Goal: Transaction & Acquisition: Purchase product/service

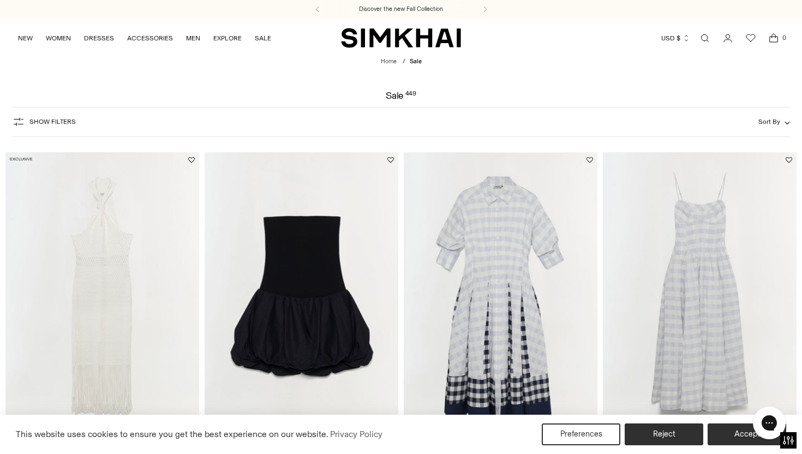
click at [50, 98] on div "Sale 449" at bounding box center [401, 96] width 802 height 10
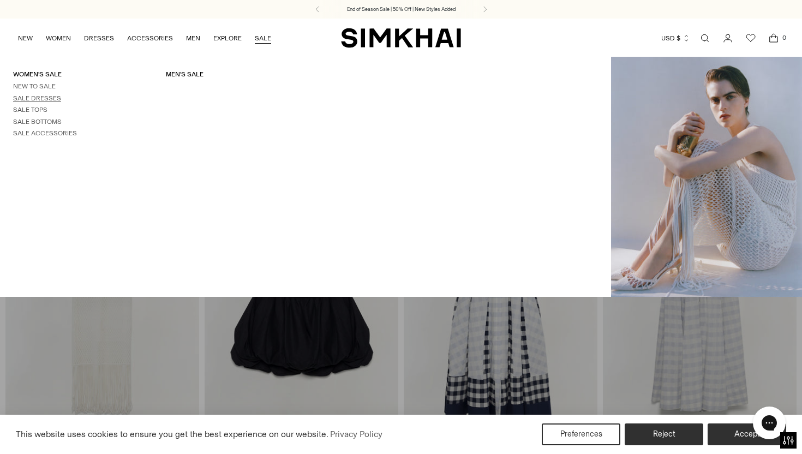
click at [42, 95] on link "Sale Dresses" at bounding box center [37, 98] width 48 height 8
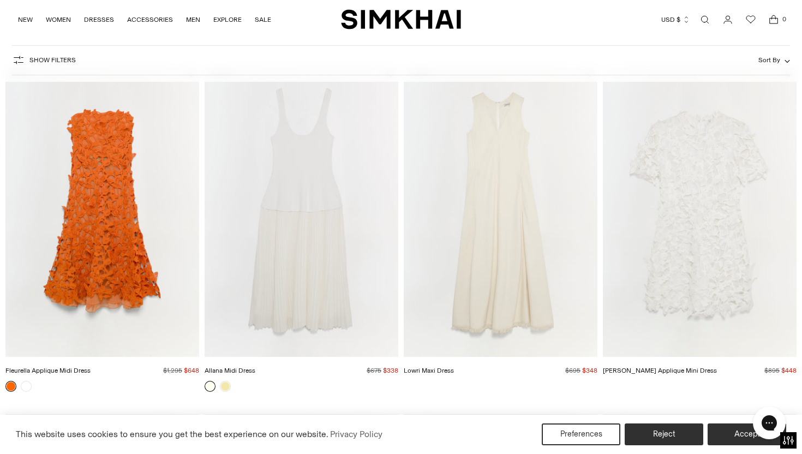
scroll to position [81, 0]
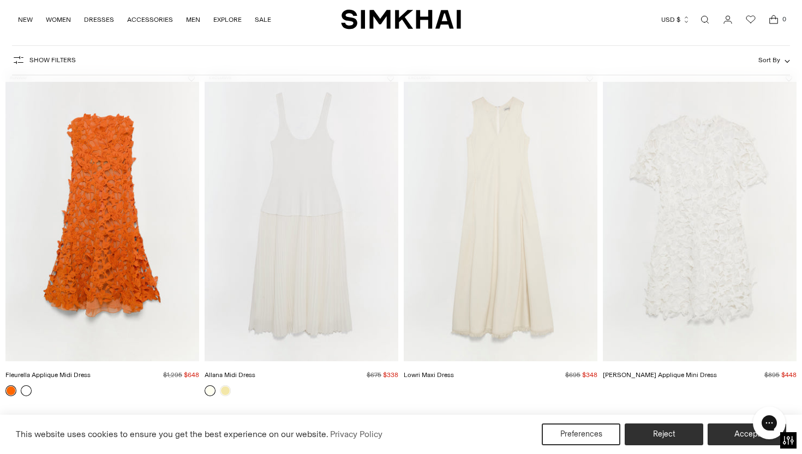
click at [23, 392] on link at bounding box center [26, 390] width 11 height 11
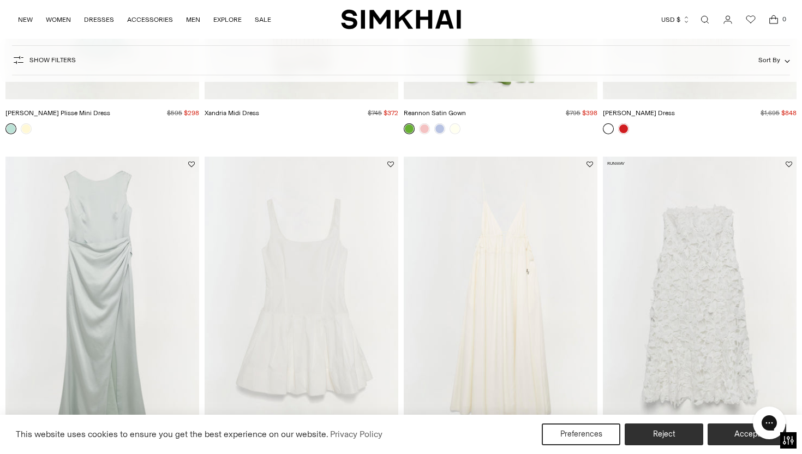
scroll to position [1632, 0]
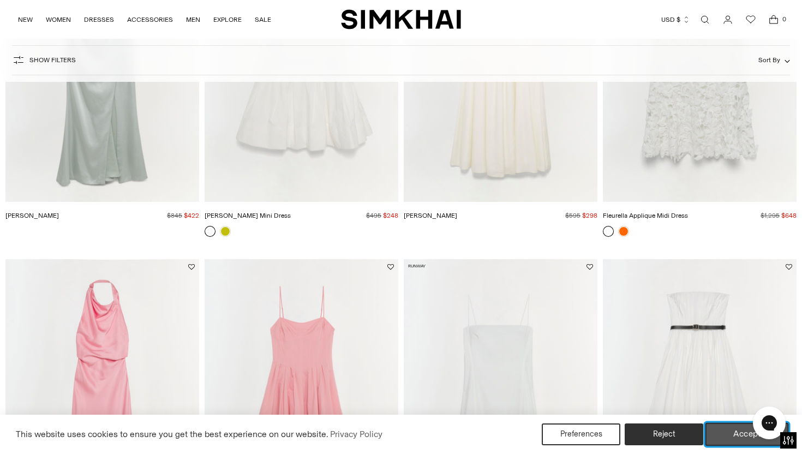
click at [735, 429] on button "Accept" at bounding box center [747, 434] width 83 height 23
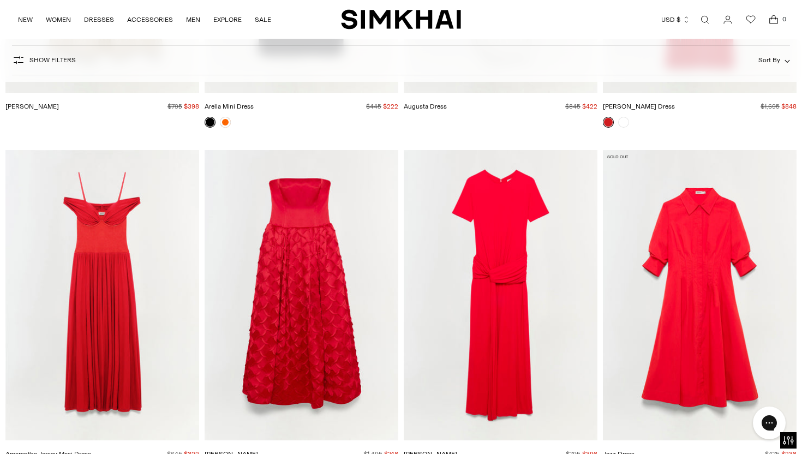
scroll to position [2874, 0]
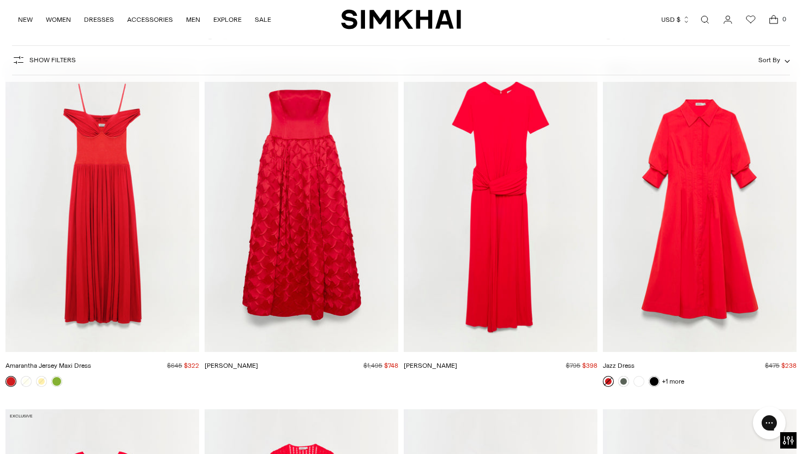
click at [640, 383] on link at bounding box center [639, 381] width 11 height 11
click at [0, 0] on img "Azriel Gown" at bounding box center [0, 0] width 0 height 0
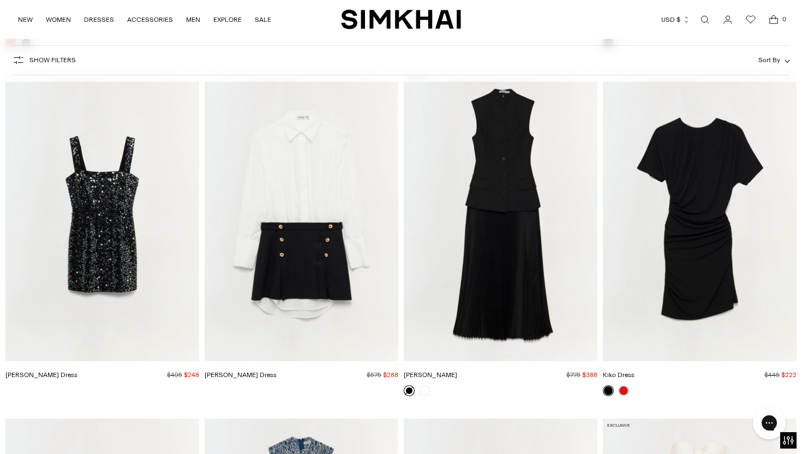
scroll to position [3558, 0]
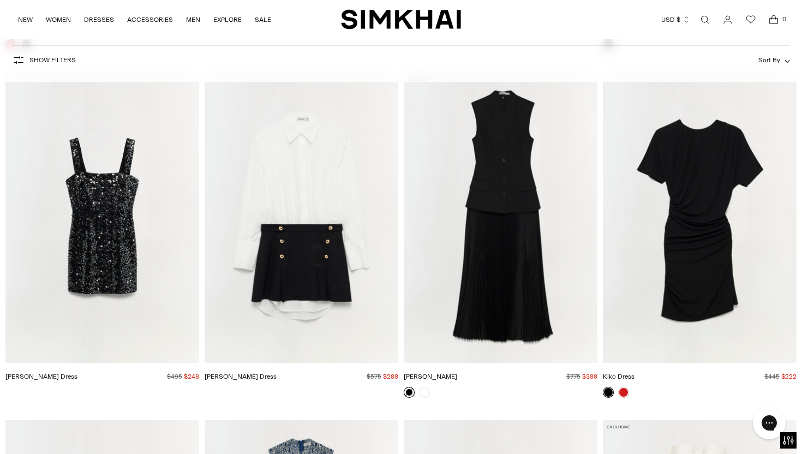
click at [0, 0] on img "Warren Dress" at bounding box center [0, 0] width 0 height 0
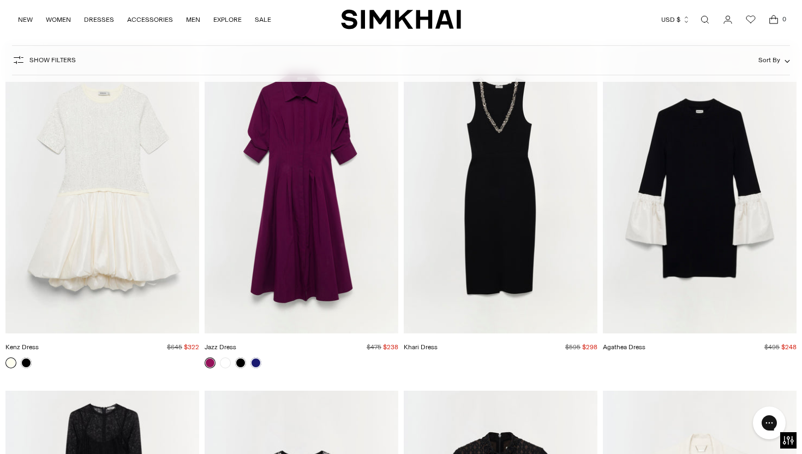
scroll to position [5631, 0]
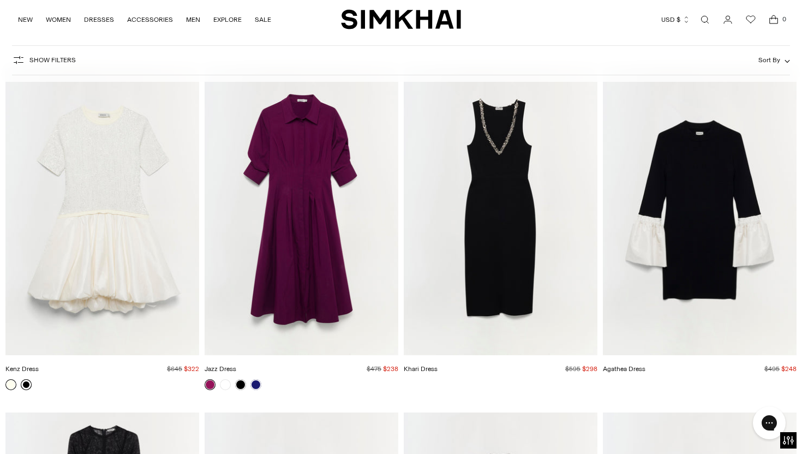
click at [28, 385] on link at bounding box center [26, 384] width 11 height 11
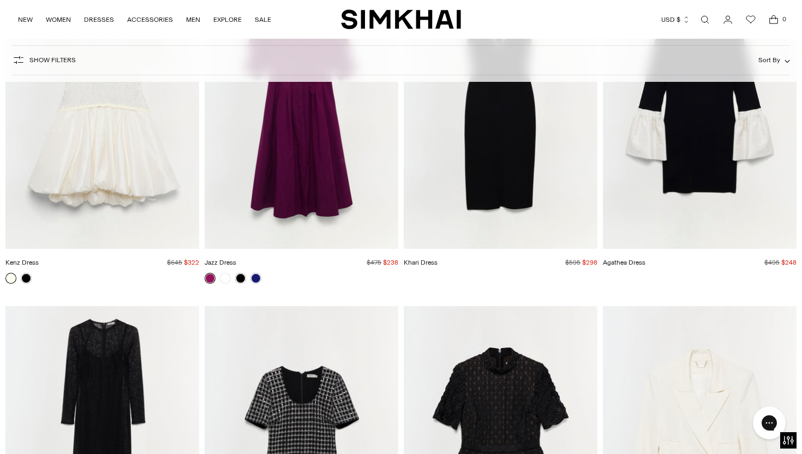
scroll to position [5971, 0]
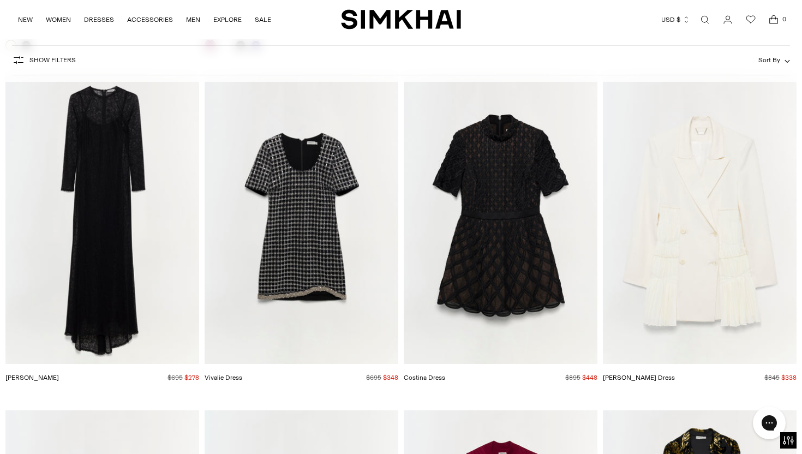
click at [0, 0] on img "Smith Dress" at bounding box center [0, 0] width 0 height 0
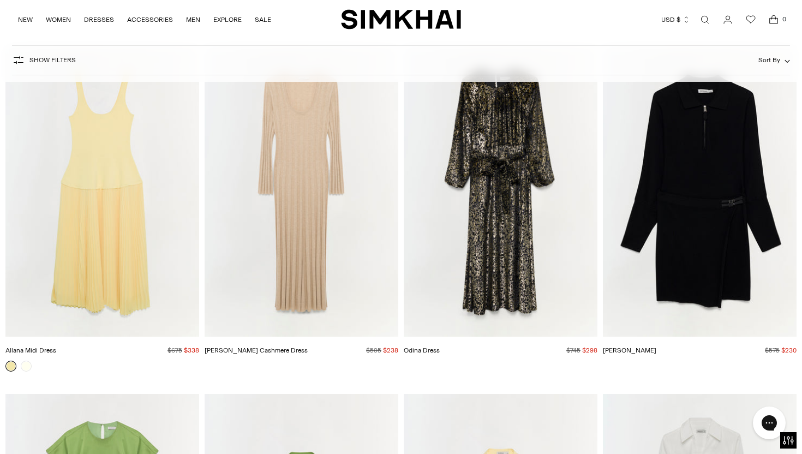
scroll to position [8371, 0]
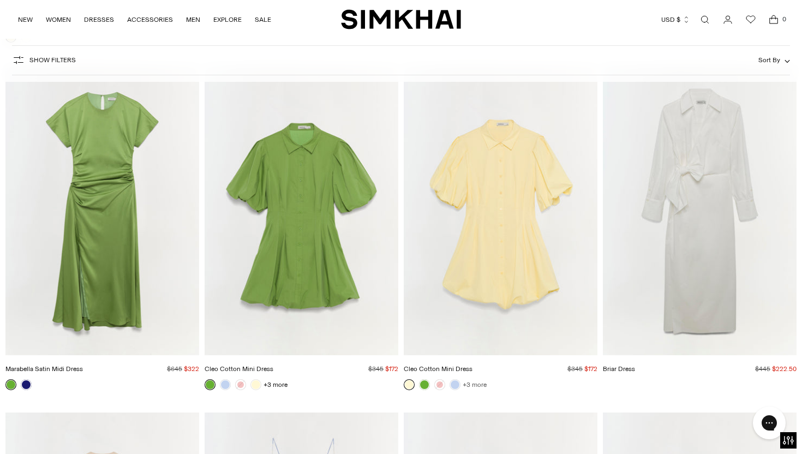
click at [476, 384] on link "+3 more" at bounding box center [475, 384] width 24 height 15
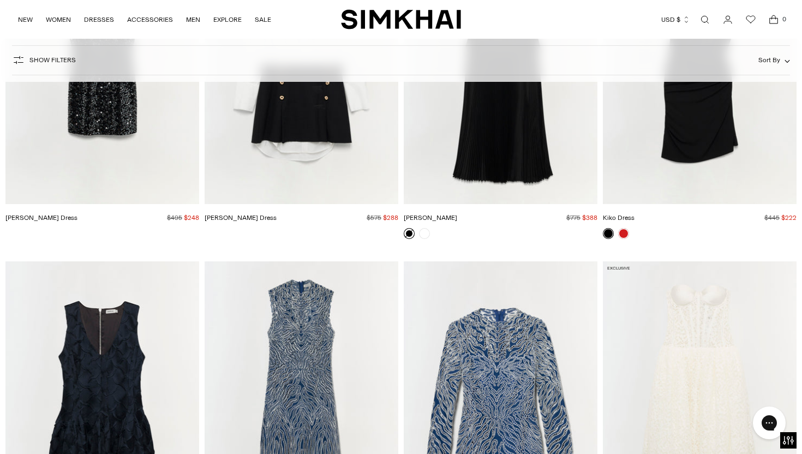
scroll to position [3402, 0]
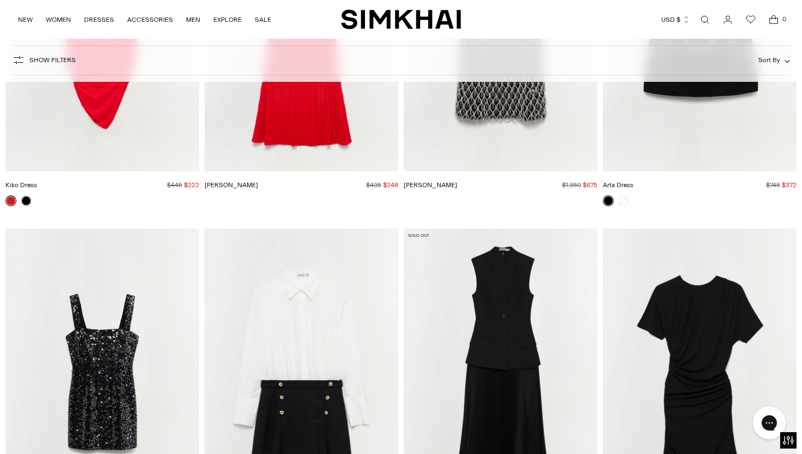
click at [0, 0] on img "Warren Dress" at bounding box center [0, 0] width 0 height 0
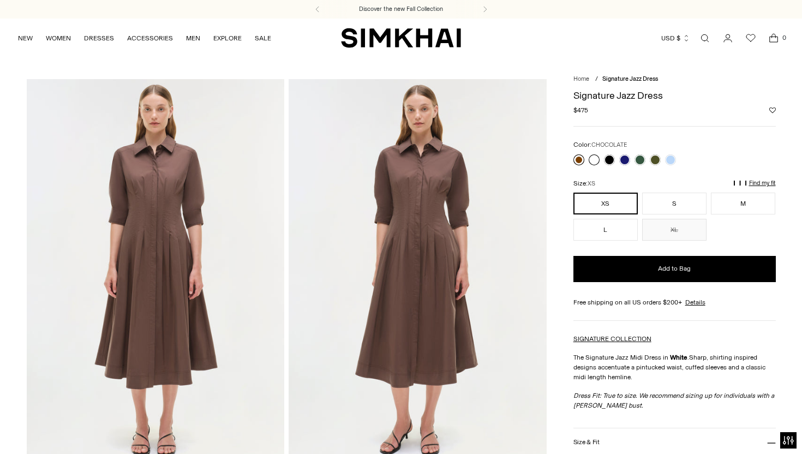
click at [580, 156] on link at bounding box center [579, 159] width 11 height 11
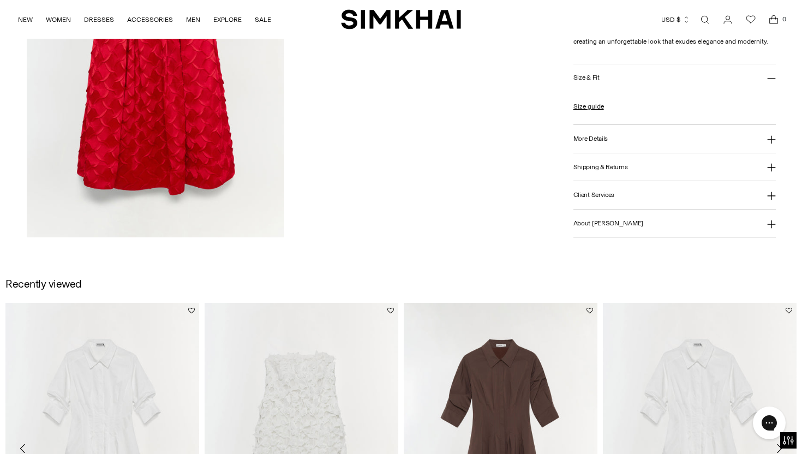
scroll to position [1088, 0]
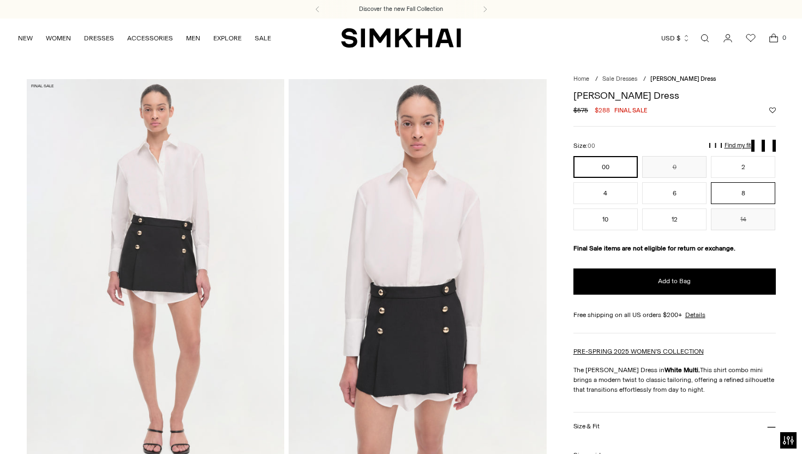
click at [743, 194] on button "8" at bounding box center [743, 193] width 64 height 22
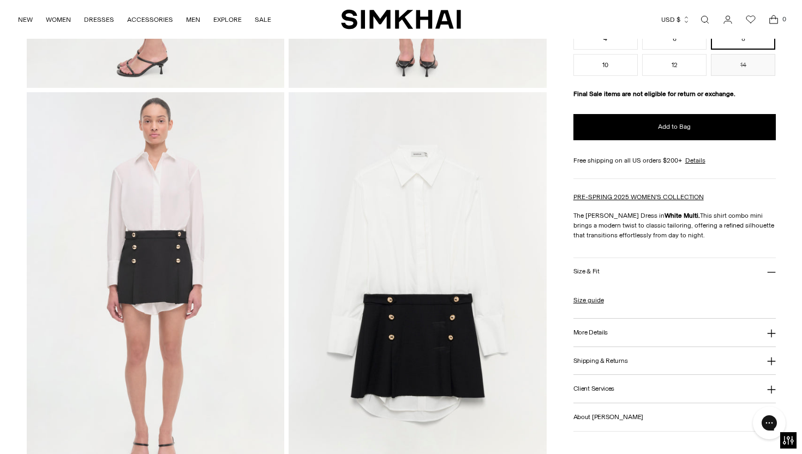
scroll to position [802, 0]
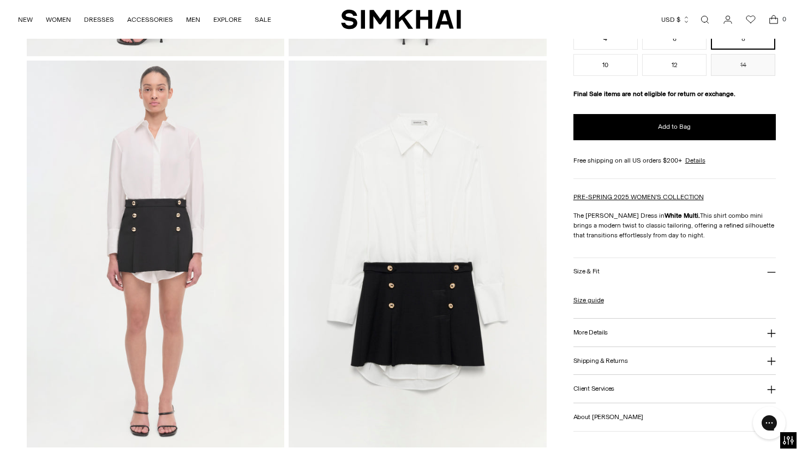
click at [596, 331] on h3 "More Details" at bounding box center [591, 332] width 34 height 7
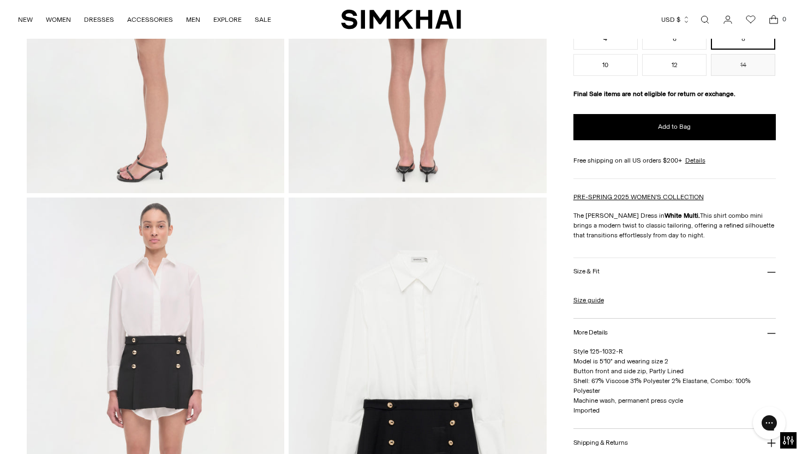
scroll to position [517, 0]
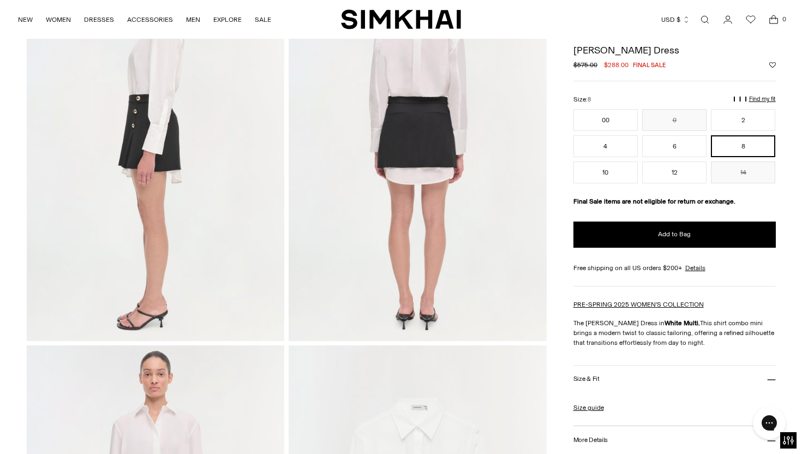
click at [641, 100] on p "Find my fit" at bounding box center [635, 104] width 13 height 20
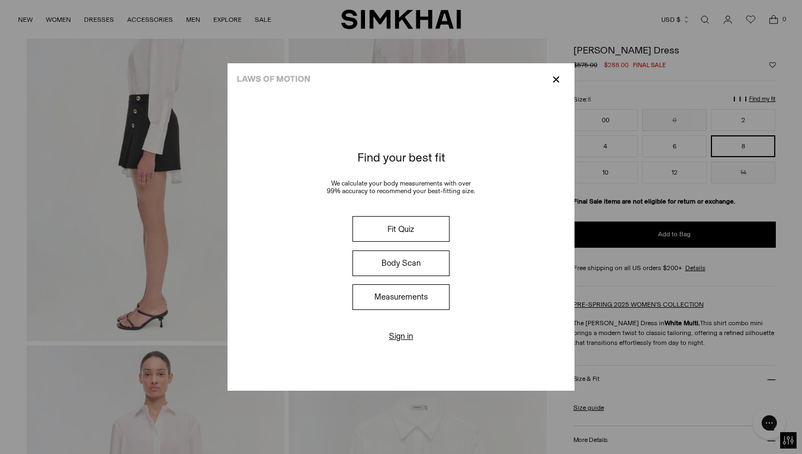
click at [409, 220] on button "Fit Quiz" at bounding box center [401, 229] width 97 height 26
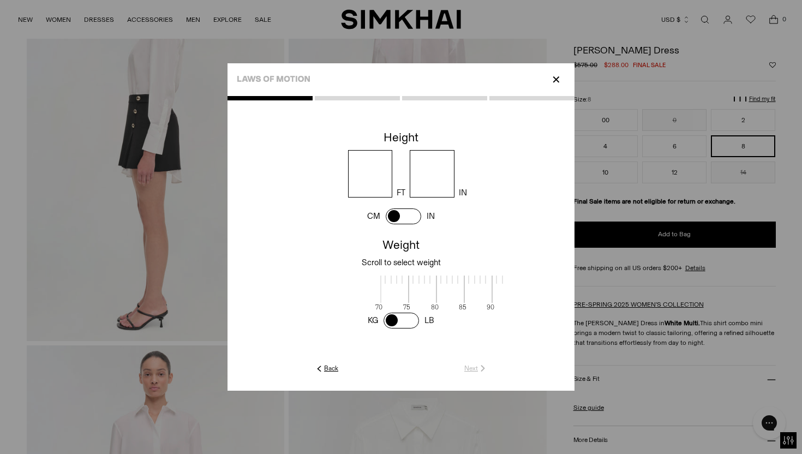
scroll to position [1, 355]
click at [373, 183] on input "number" at bounding box center [370, 173] width 45 height 47
type input "*"
click at [425, 175] on input "number" at bounding box center [432, 173] width 45 height 47
type input "*"
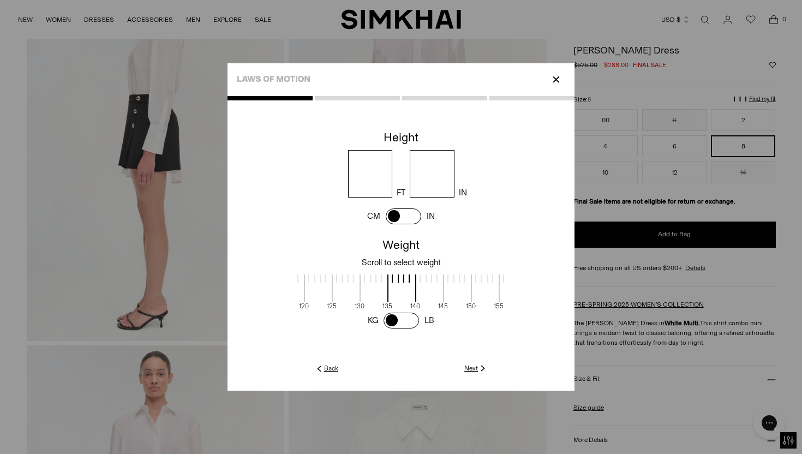
click at [476, 368] on link "Next" at bounding box center [475, 368] width 23 height 10
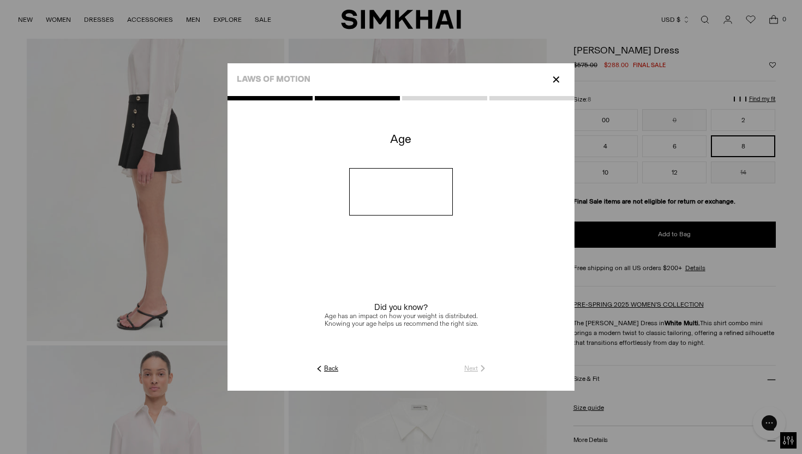
click at [408, 201] on input "number" at bounding box center [401, 191] width 104 height 47
type input "**"
click at [479, 368] on img at bounding box center [483, 368] width 10 height 10
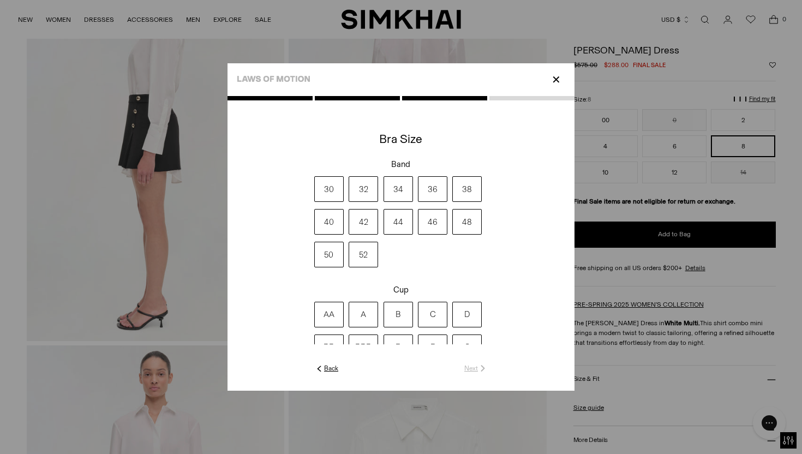
click at [395, 188] on label "34" at bounding box center [398, 189] width 29 height 26
click at [440, 314] on label "C" at bounding box center [432, 315] width 29 height 26
click at [479, 371] on img at bounding box center [483, 368] width 10 height 10
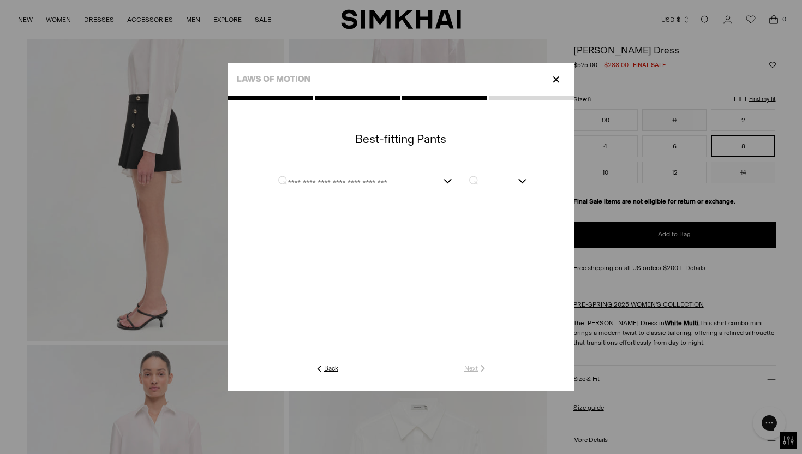
click at [556, 75] on p "✕" at bounding box center [556, 79] width 15 height 19
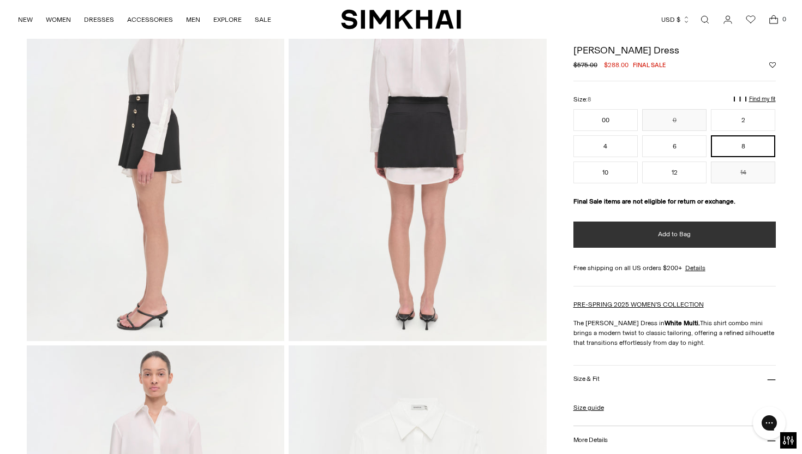
click at [633, 234] on button "Add to Bag" at bounding box center [675, 235] width 202 height 26
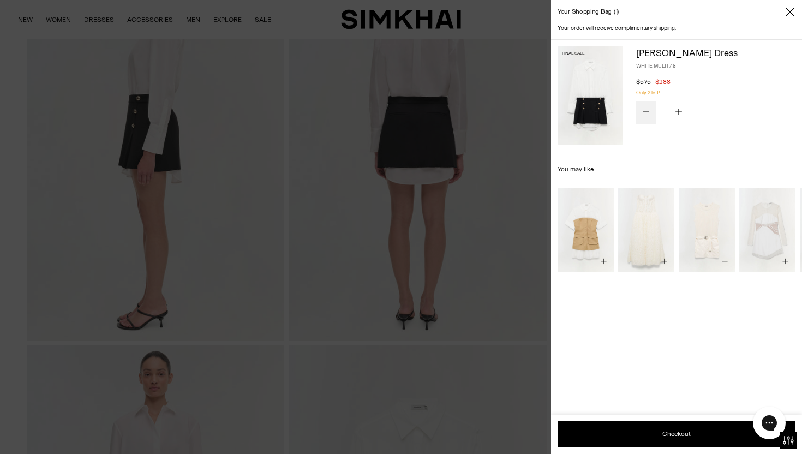
click at [648, 109] on icon "Subtract product quantity" at bounding box center [646, 112] width 7 height 7
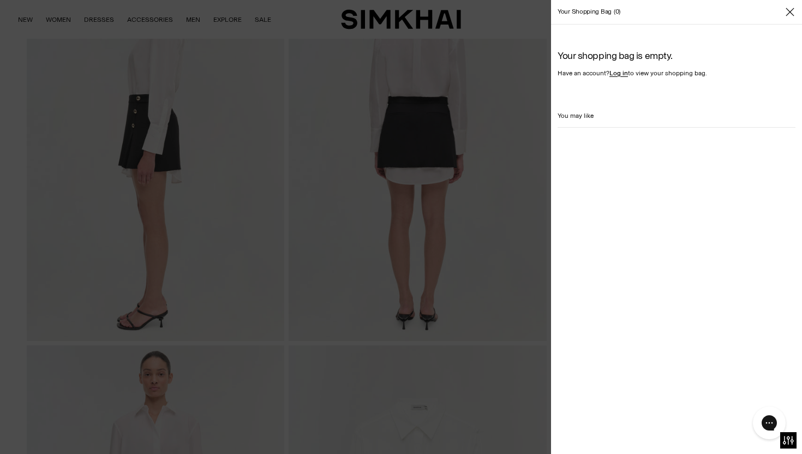
click at [792, 9] on icon "Close" at bounding box center [790, 12] width 9 height 11
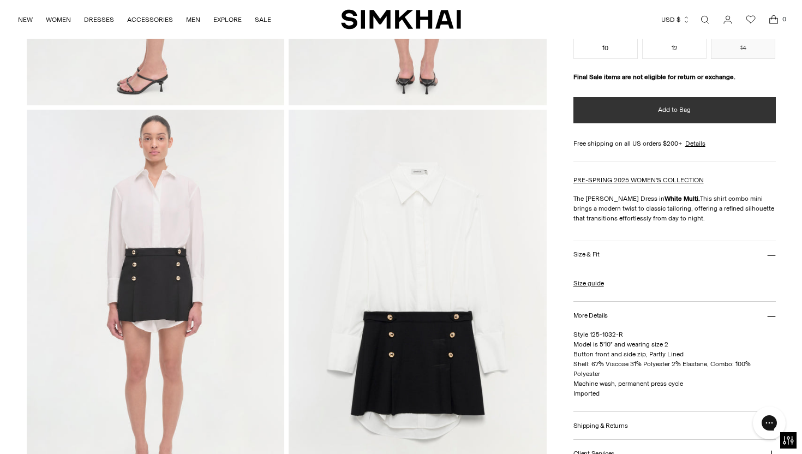
scroll to position [437, 0]
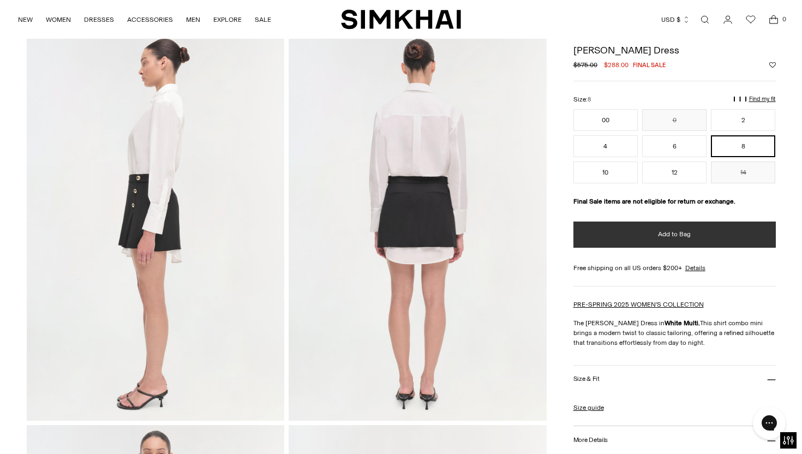
click at [692, 238] on button "Add to Bag" at bounding box center [675, 235] width 202 height 26
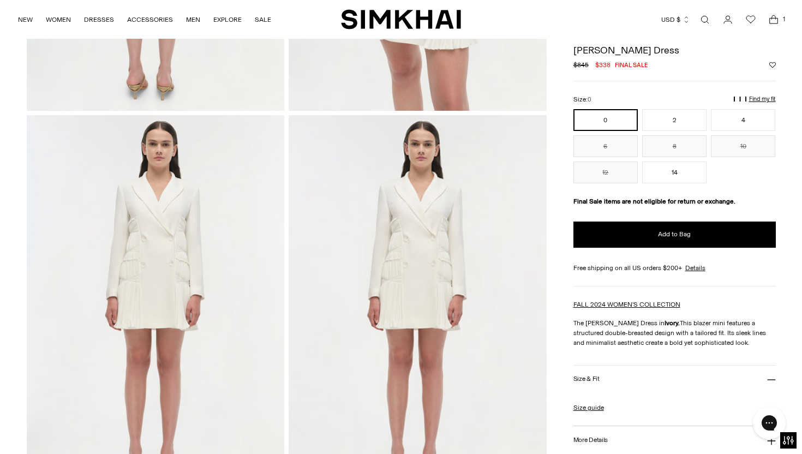
scroll to position [738, 0]
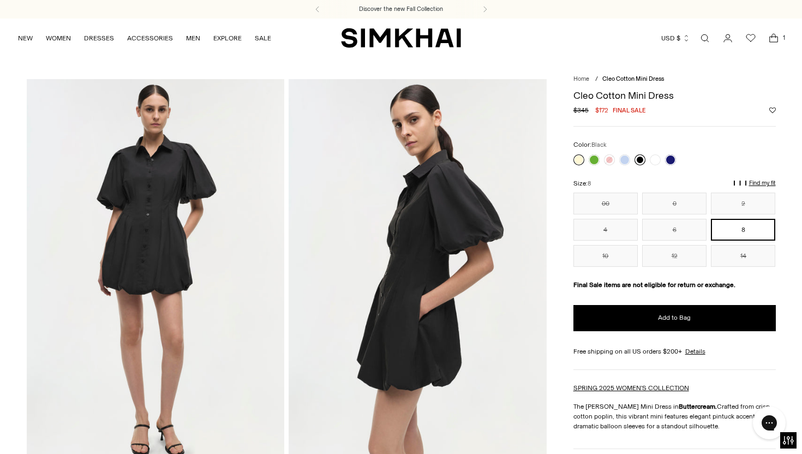
click at [640, 158] on link at bounding box center [640, 159] width 11 height 11
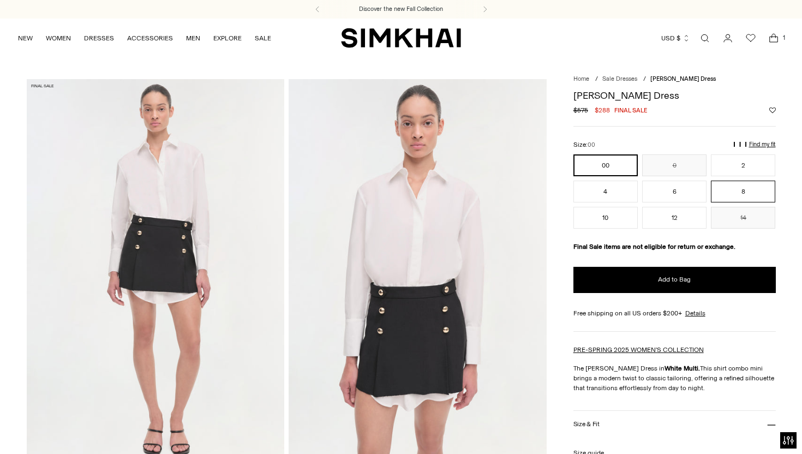
click at [727, 194] on button "8" at bounding box center [743, 192] width 64 height 22
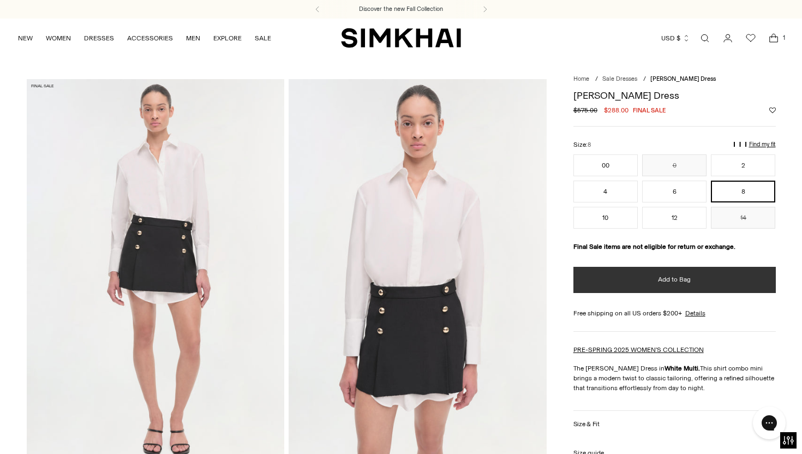
click at [663, 281] on span "Add to Bag" at bounding box center [674, 279] width 33 height 9
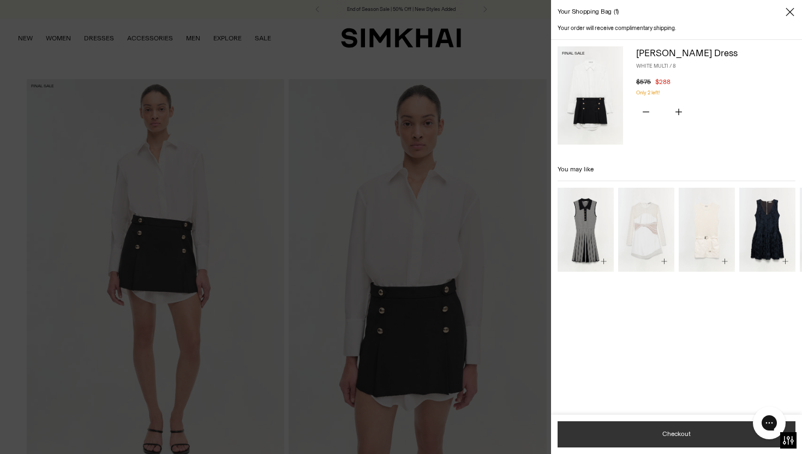
click at [668, 433] on button "Checkout" at bounding box center [677, 434] width 238 height 26
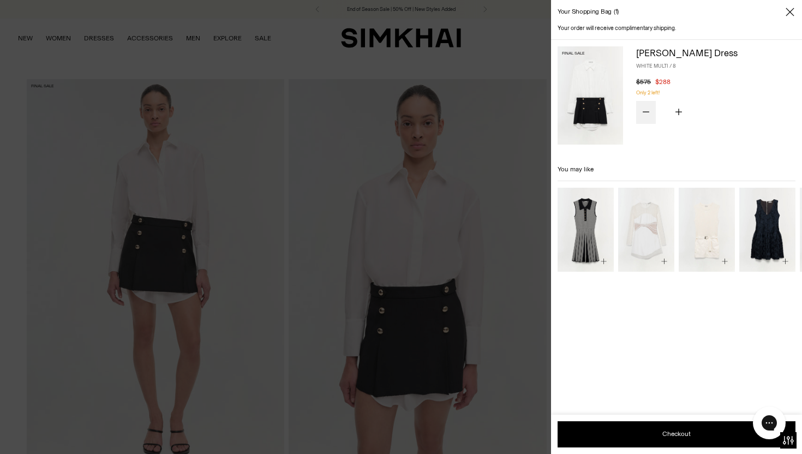
click at [646, 109] on icon "Subtract product quantity" at bounding box center [646, 112] width 7 height 7
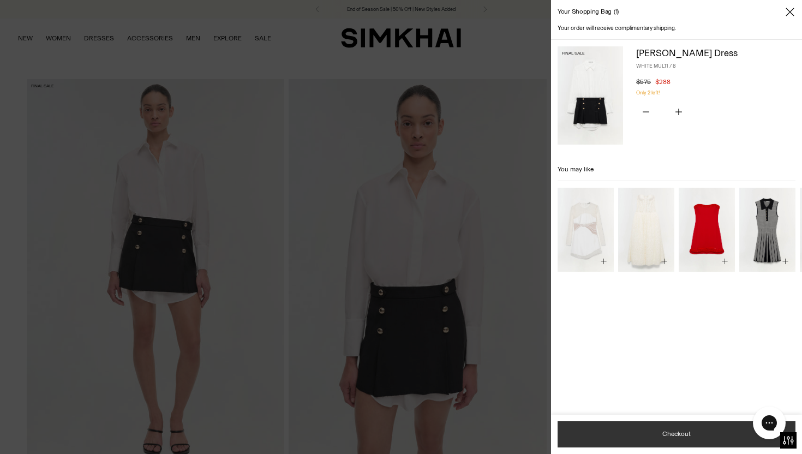
click at [674, 436] on button "Checkout" at bounding box center [677, 434] width 238 height 26
